Goal: Transaction & Acquisition: Purchase product/service

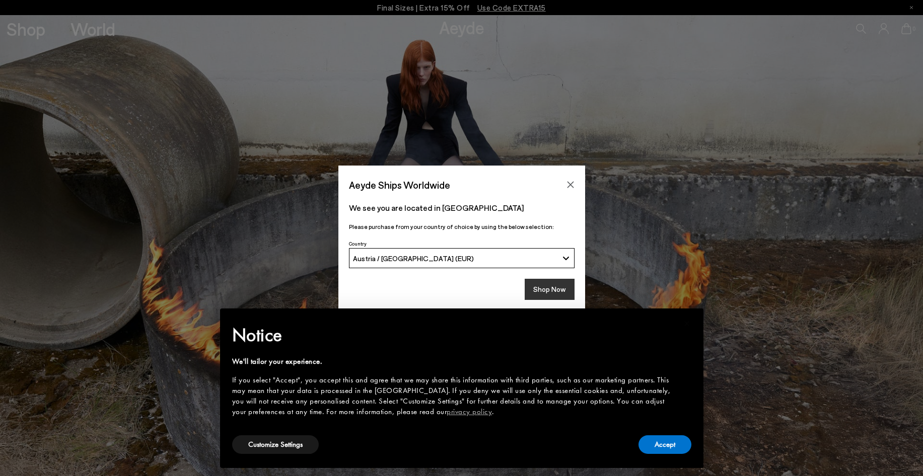
click at [561, 291] on button "Shop Now" at bounding box center [550, 289] width 50 height 21
click at [651, 443] on button "Accept" at bounding box center [665, 445] width 53 height 19
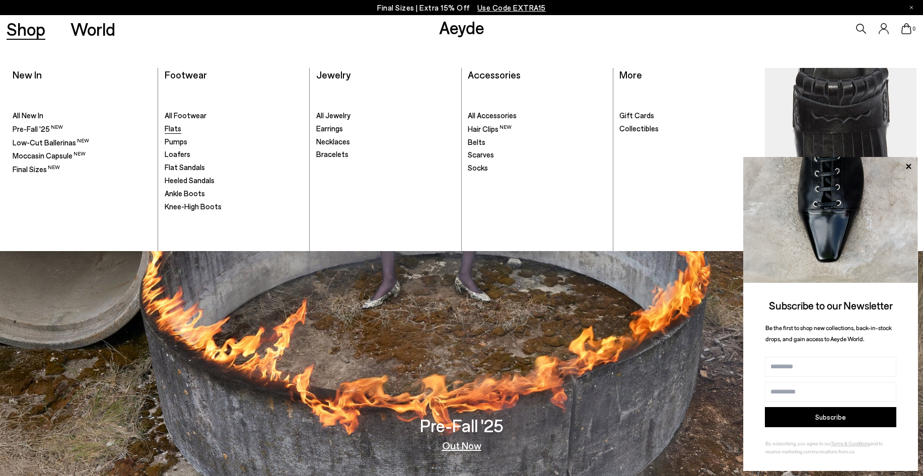
click at [179, 129] on span "Flats" at bounding box center [173, 128] width 17 height 9
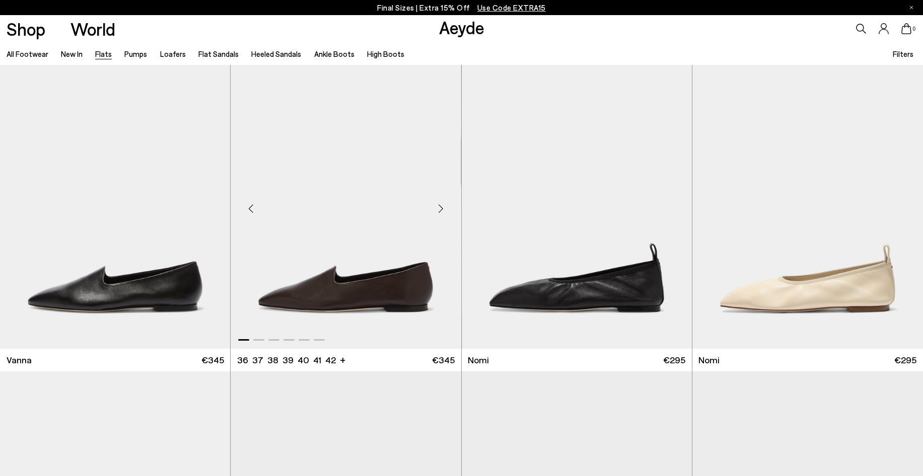
scroll to position [403, 0]
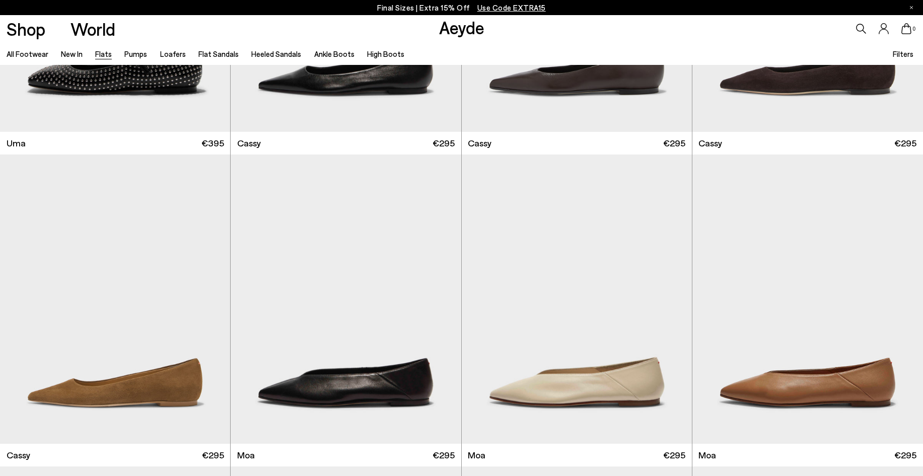
scroll to position [1612, 0]
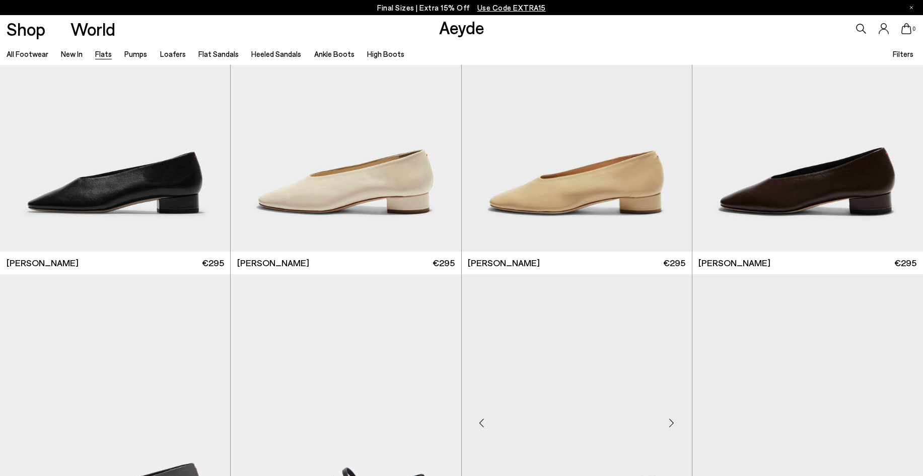
scroll to position [3425, 0]
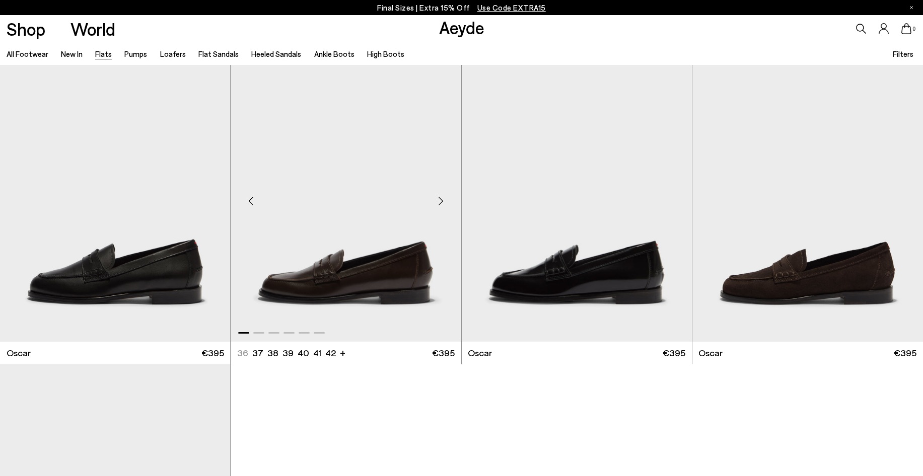
scroll to position [6245, 0]
